Goal: Task Accomplishment & Management: Use online tool/utility

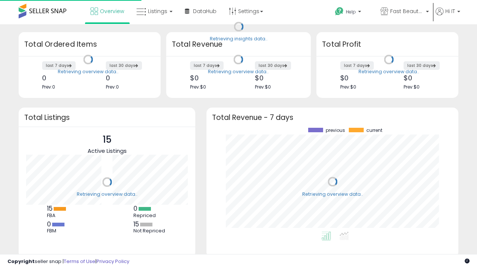
scroll to position [104, 237]
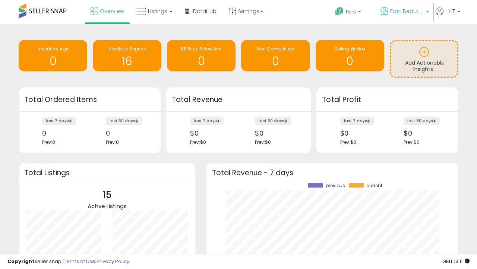
click at [404, 12] on span "Fast Beauty ([GEOGRAPHIC_DATA])" at bounding box center [407, 10] width 34 height 7
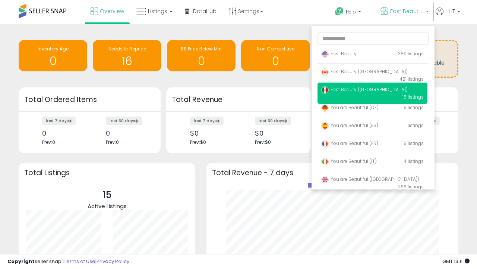
click at [373, 91] on span "Fast Beauty ([GEOGRAPHIC_DATA])" at bounding box center [364, 89] width 87 height 6
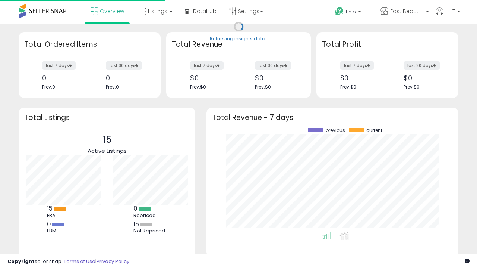
scroll to position [104, 237]
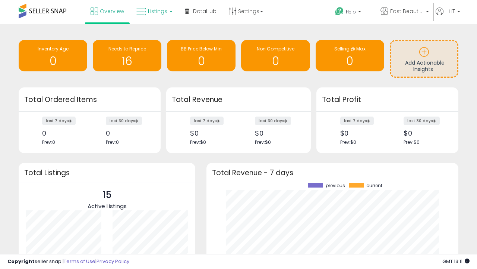
click at [154, 11] on span "Listings" at bounding box center [157, 10] width 19 height 7
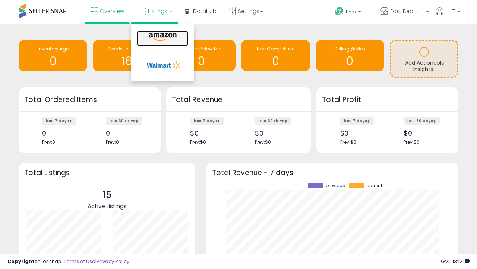
click at [162, 37] on icon at bounding box center [163, 37] width 32 height 10
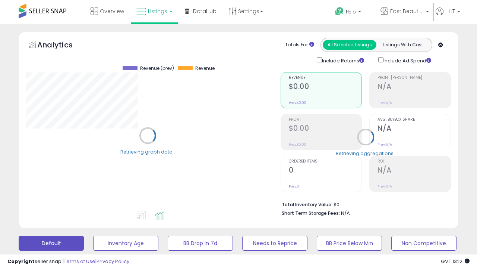
scroll to position [145, 0]
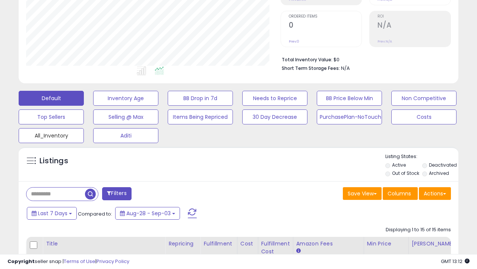
click at [51, 134] on button "All_Inventory" at bounding box center [51, 135] width 65 height 15
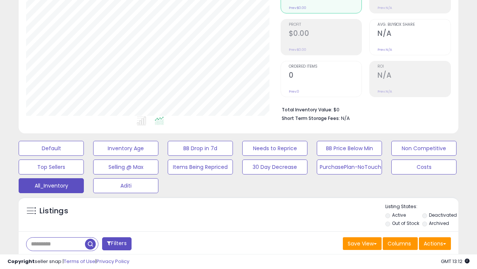
scroll to position [223, 0]
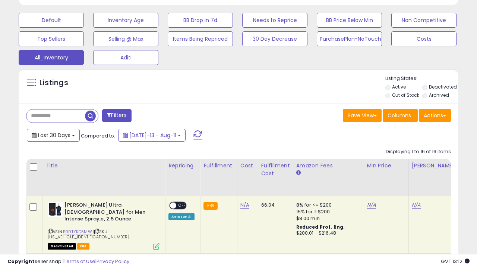
click at [53, 134] on span "Last 30 Days" at bounding box center [54, 134] width 32 height 7
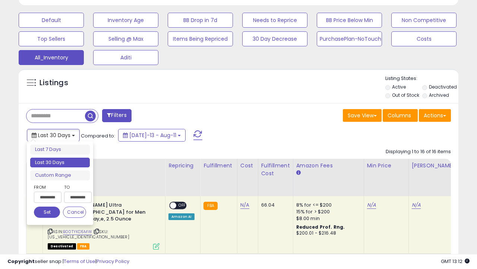
scroll to position [153, 254]
click at [60, 162] on li "Last 30 Days" at bounding box center [60, 162] width 60 height 10
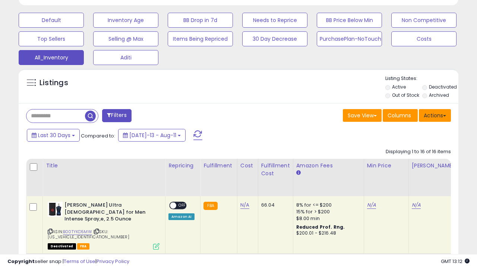
click at [435, 114] on button "Actions" at bounding box center [435, 115] width 32 height 13
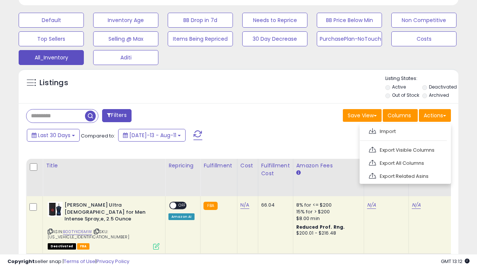
click at [405, 162] on link "Export All Columns" at bounding box center [405, 163] width 82 height 12
